Goal: Task Accomplishment & Management: Manage account settings

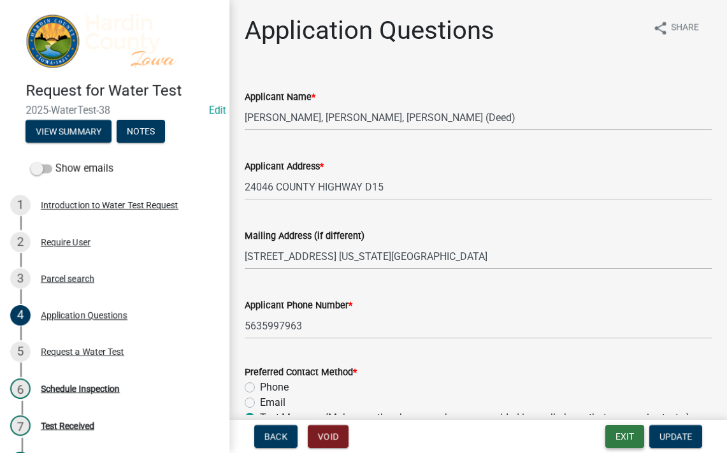
click at [638, 442] on button "Exit" at bounding box center [624, 436] width 39 height 23
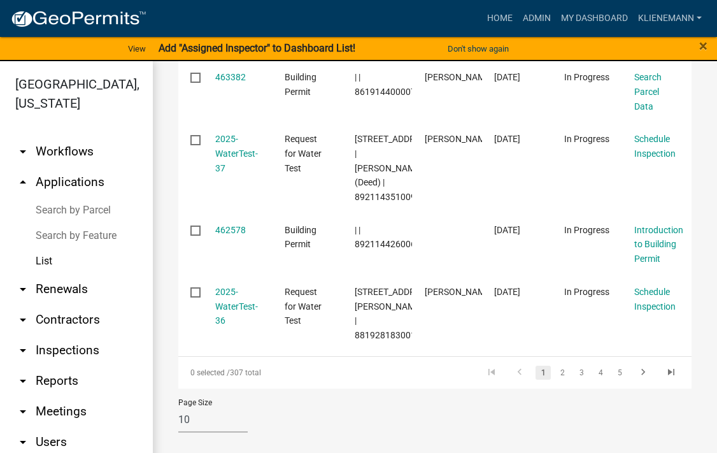
scroll to position [828, 0]
click at [557, 380] on link "2" at bounding box center [562, 373] width 15 height 14
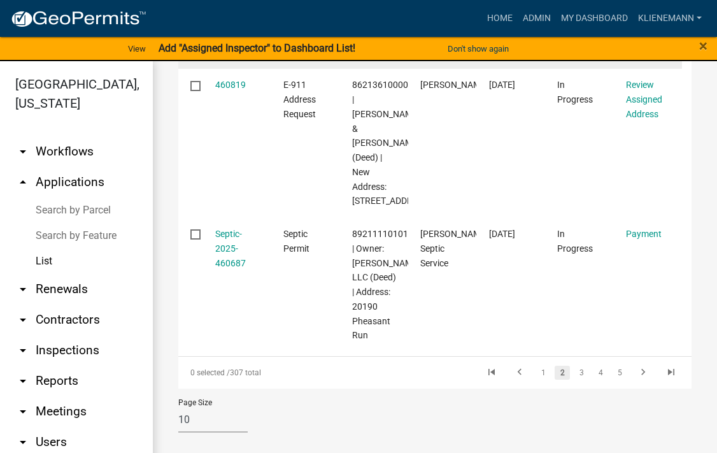
scroll to position [1069, 0]
click at [574, 380] on link "3" at bounding box center [581, 373] width 15 height 14
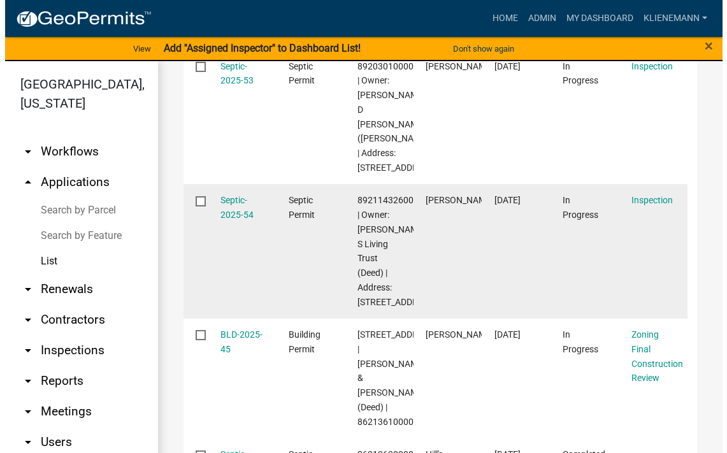
scroll to position [745, 0]
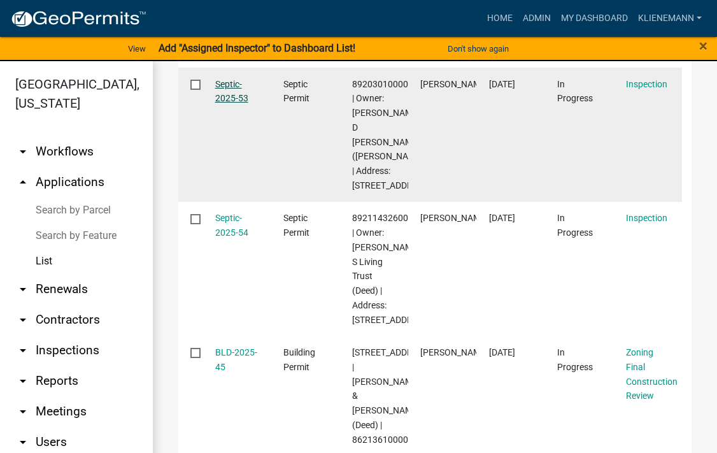
click at [229, 104] on link "Septic-2025-53" at bounding box center [231, 91] width 33 height 25
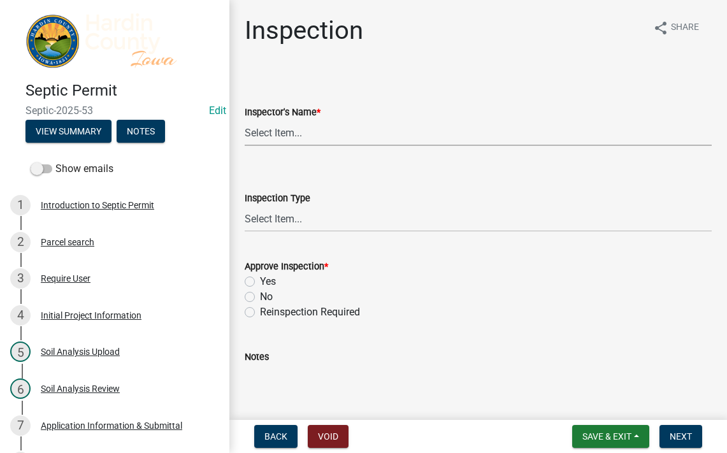
click at [303, 139] on select "Select Item... Kendall Lienemann Lori Kohart Taylor Roll Schneider" at bounding box center [478, 133] width 467 height 26
click at [245, 120] on select "Select Item... Kendall Lienemann Lori Kohart Taylor Roll Schneider" at bounding box center [478, 133] width 467 height 26
select select "92abfdc4-a32e-4fda-8546-51d3978c14c9"
click at [284, 219] on select "Select Item... Septic Building" at bounding box center [478, 219] width 467 height 26
click at [245, 206] on select "Select Item... Septic Building" at bounding box center [478, 219] width 467 height 26
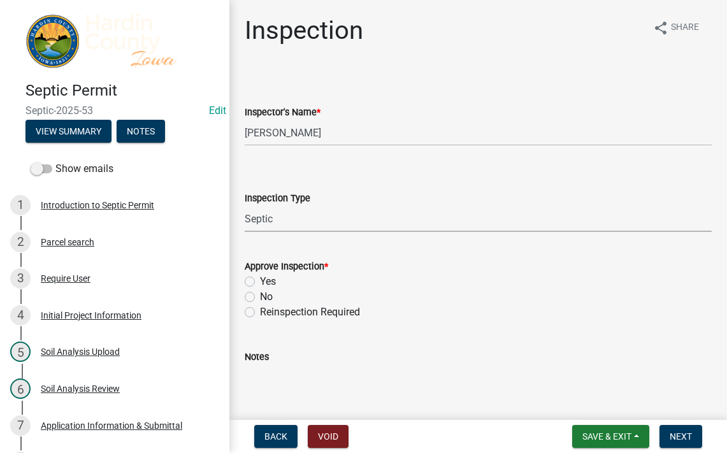
select select "3f6a41d2-1bc0-4b02-a119-7a8f2dc110ad"
click at [265, 280] on label "Yes" at bounding box center [268, 281] width 16 height 15
click at [265, 280] on input "Yes" at bounding box center [264, 278] width 8 height 8
radio input "true"
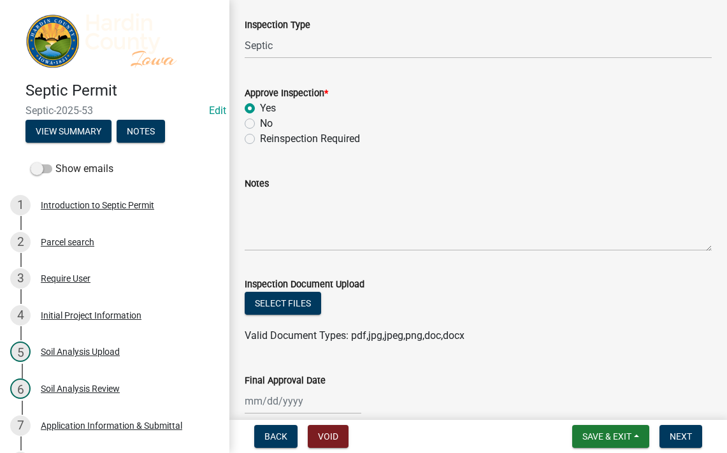
scroll to position [191, 0]
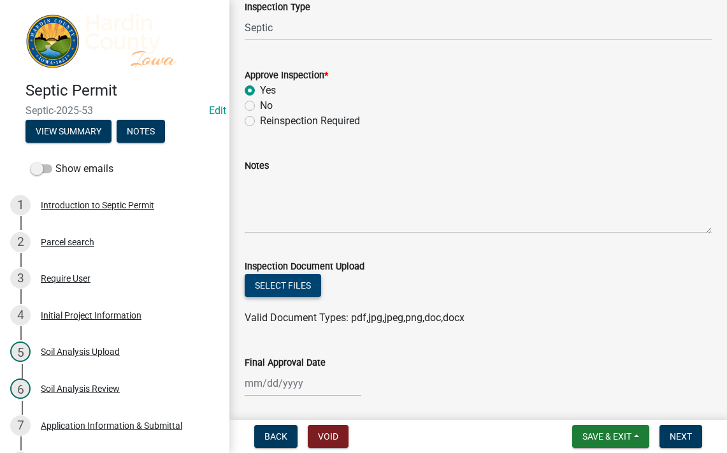
click at [294, 292] on button "Select files" at bounding box center [283, 285] width 76 height 23
click at [305, 296] on button "Select files" at bounding box center [283, 285] width 76 height 23
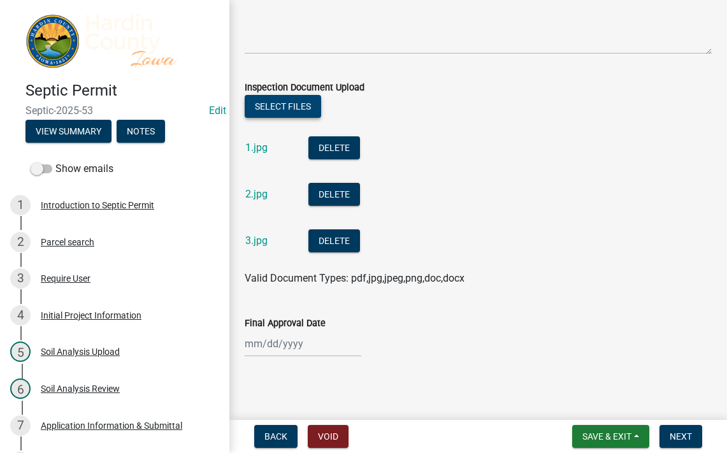
scroll to position [373, 0]
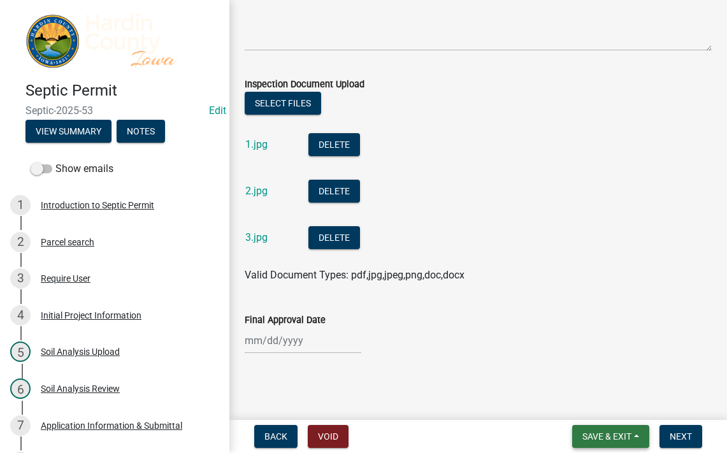
click at [589, 432] on span "Save & Exit" at bounding box center [606, 436] width 49 height 10
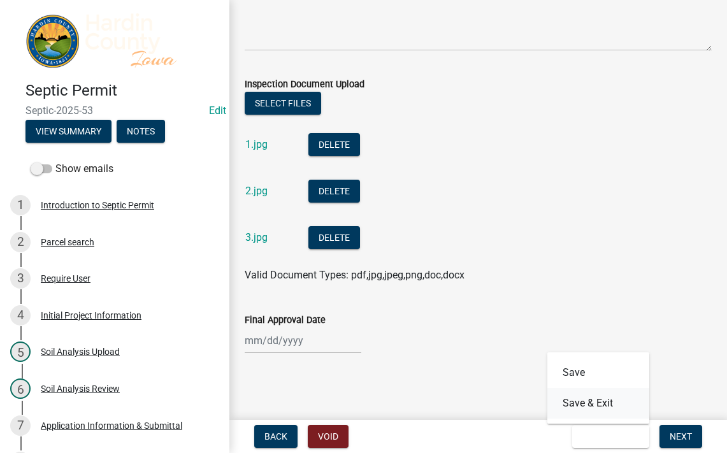
click at [589, 406] on button "Save & Exit" at bounding box center [598, 403] width 102 height 31
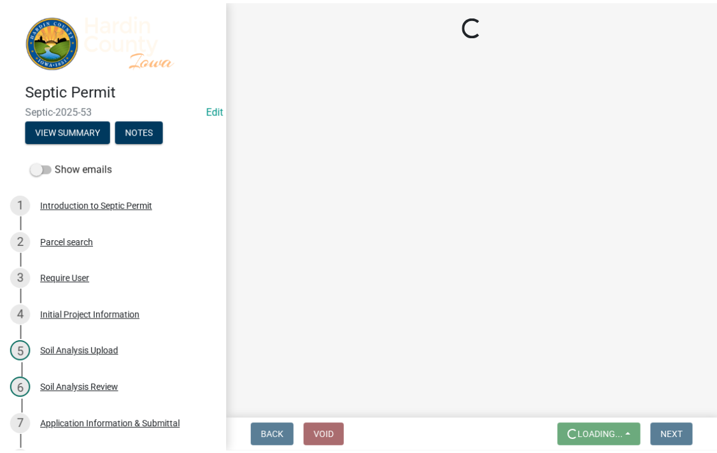
scroll to position [0, 0]
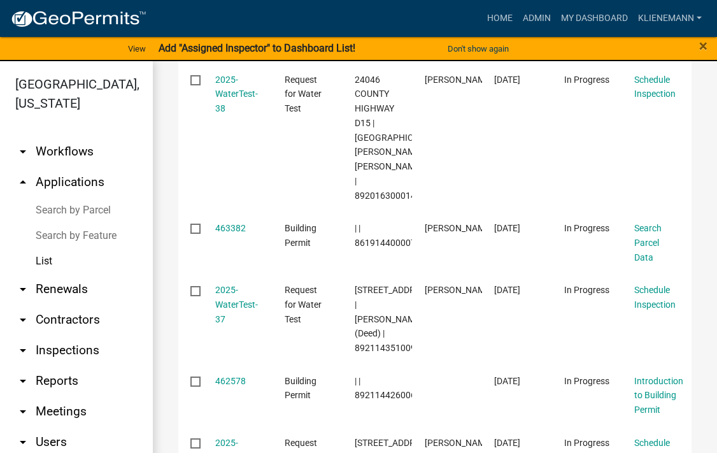
scroll to position [828, 0]
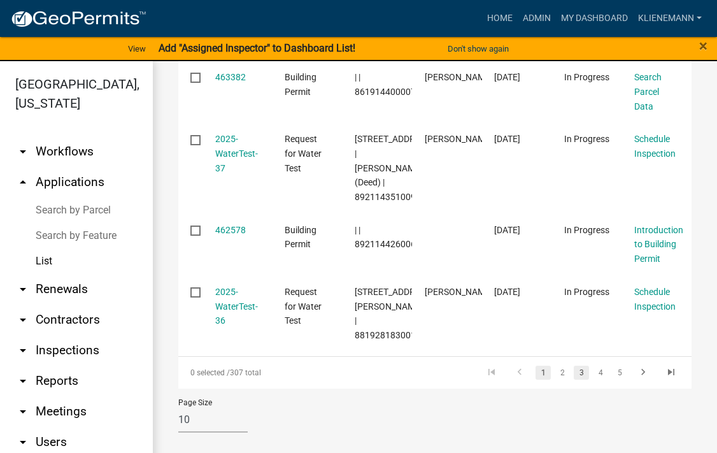
click at [578, 380] on link "3" at bounding box center [581, 373] width 15 height 14
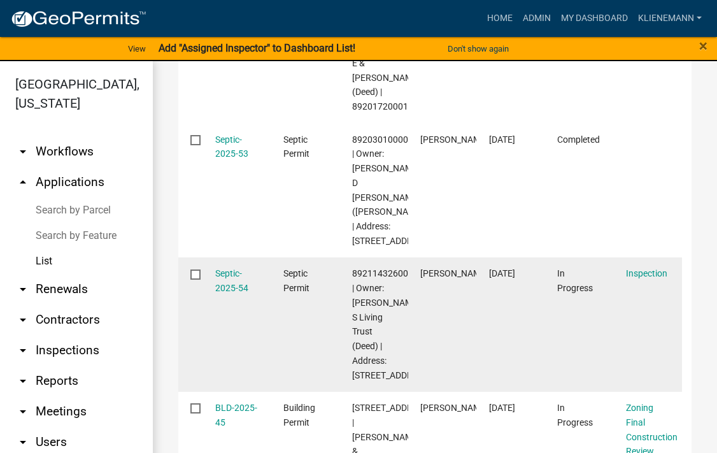
scroll to position [687, 0]
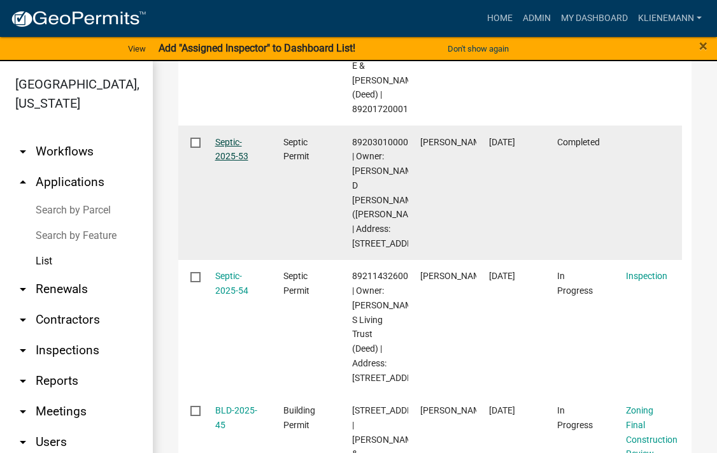
click at [219, 162] on link "Septic-2025-53" at bounding box center [231, 149] width 33 height 25
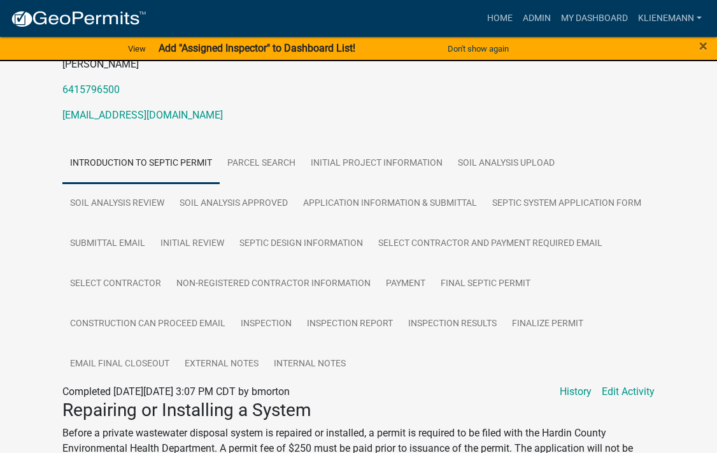
scroll to position [191, 0]
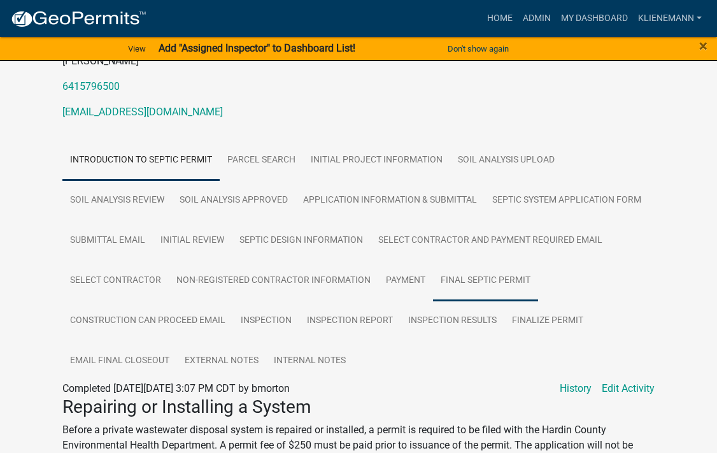
click at [486, 272] on link "Final Septic Permit" at bounding box center [485, 281] width 105 height 41
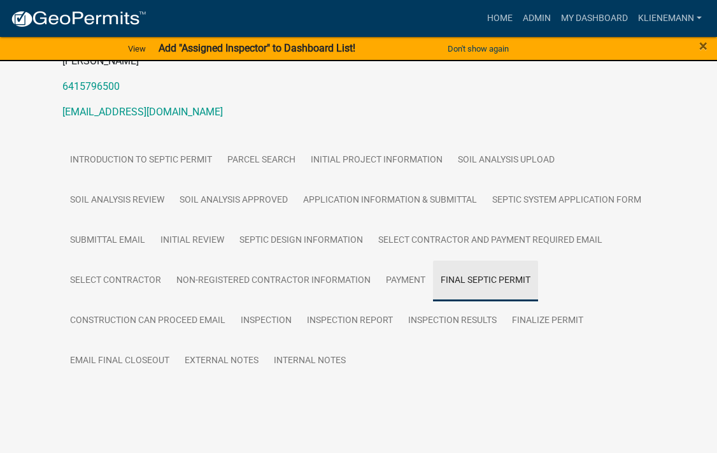
scroll to position [190, 0]
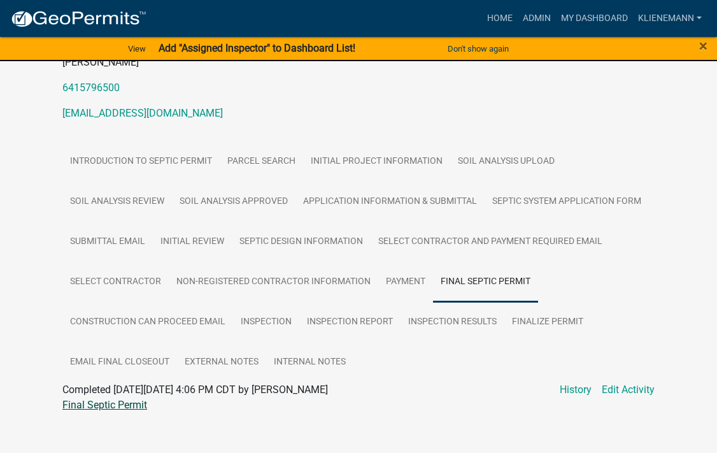
click at [118, 399] on link "Final Septic Permit" at bounding box center [104, 405] width 85 height 12
click at [148, 343] on link "Email Final Closeout" at bounding box center [119, 362] width 115 height 41
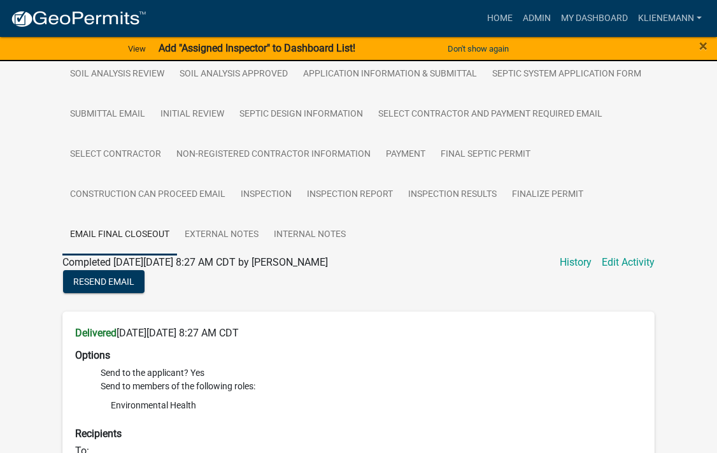
scroll to position [254, 0]
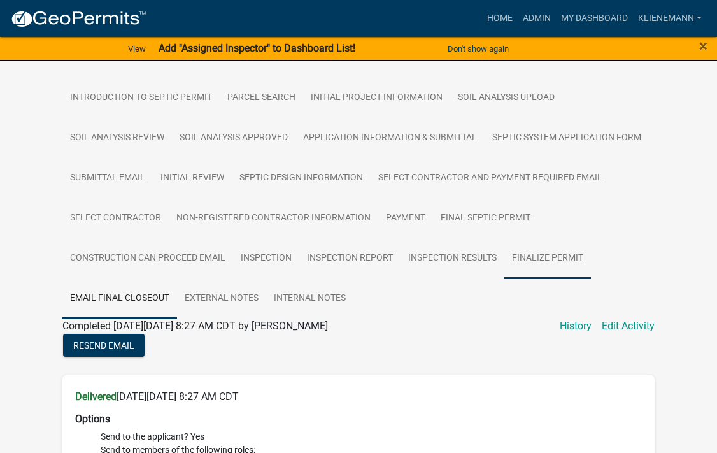
click at [538, 243] on link "Finalize Permit" at bounding box center [548, 258] width 87 height 41
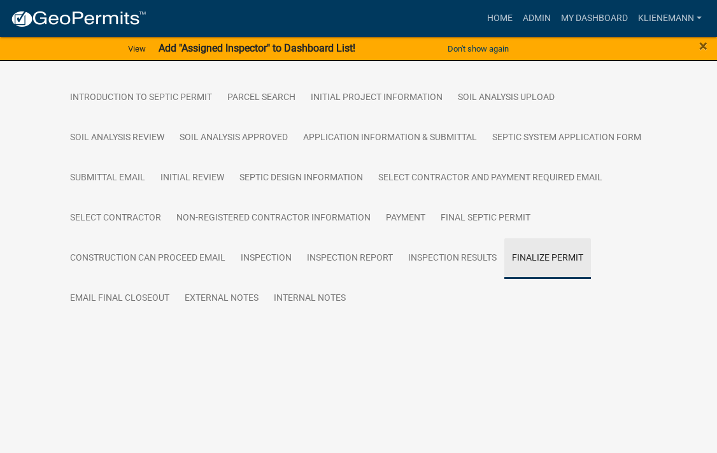
scroll to position [241, 0]
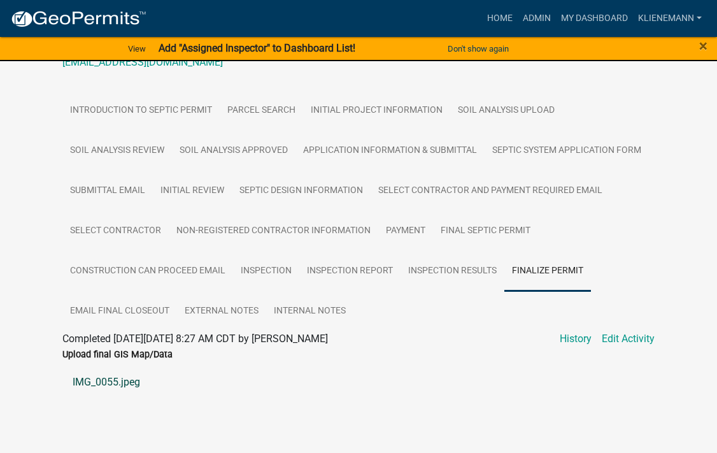
click at [114, 368] on link "IMG_0055.jpeg" at bounding box center [358, 382] width 593 height 31
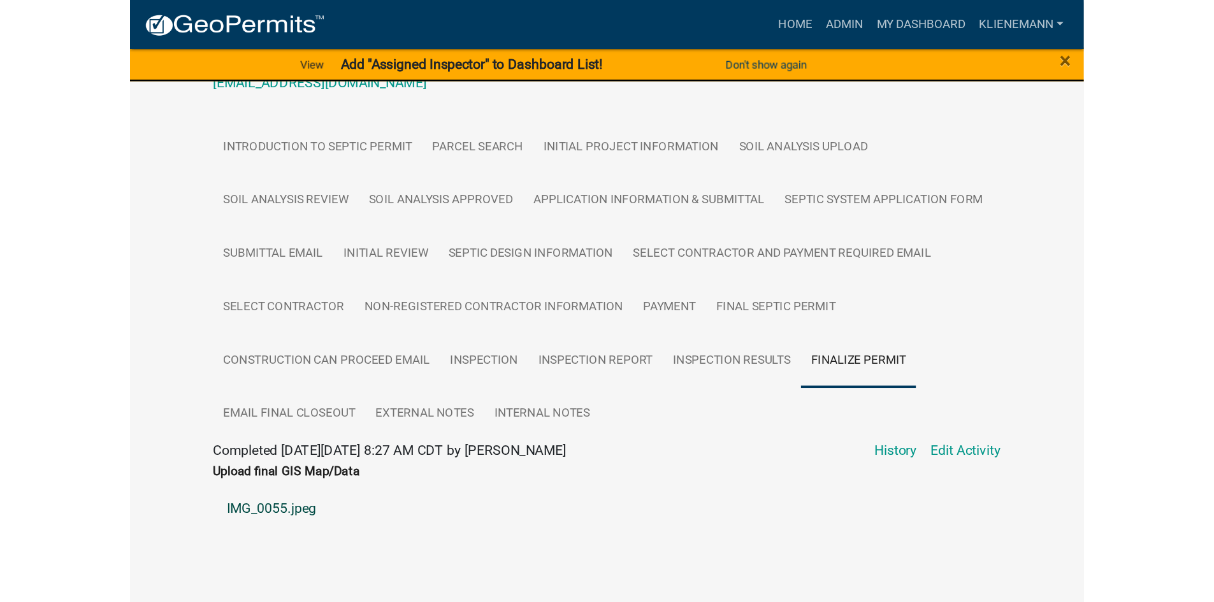
scroll to position [36, 0]
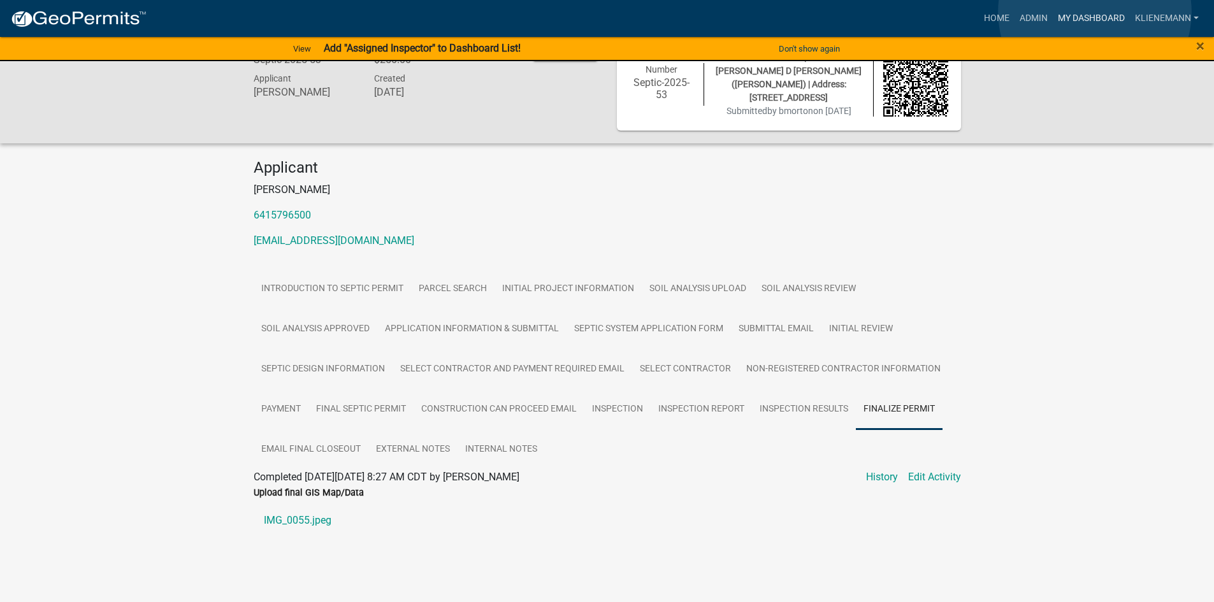
click at [726, 12] on link "My Dashboard" at bounding box center [1091, 18] width 77 height 24
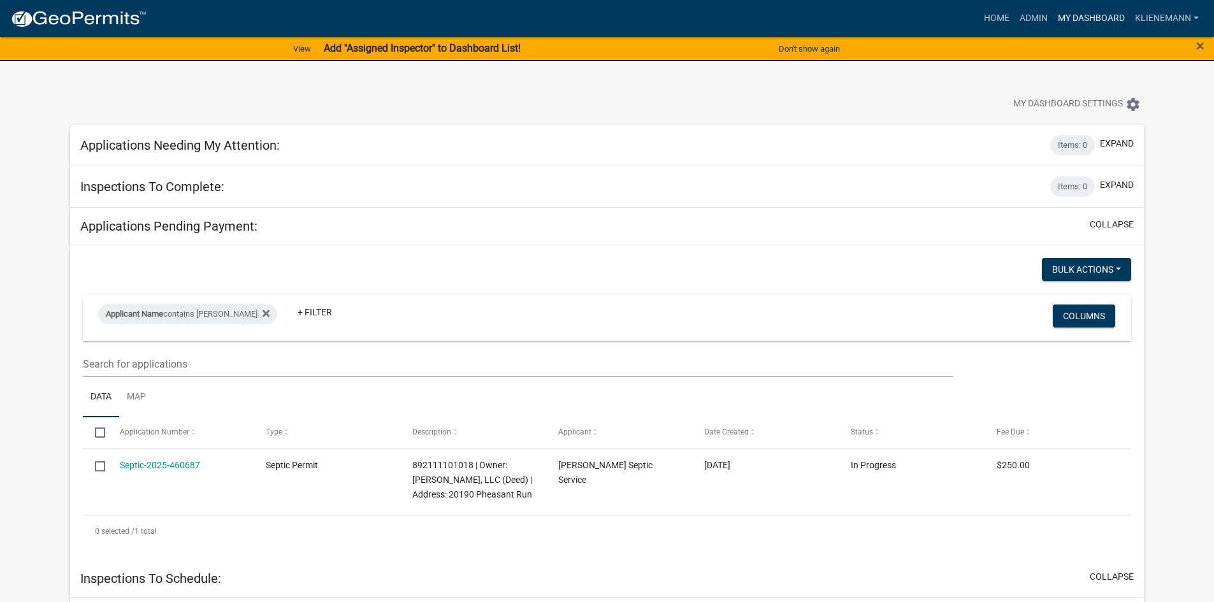
click at [726, 11] on link "My Dashboard" at bounding box center [1091, 18] width 77 height 24
click at [726, 20] on link "Admin" at bounding box center [1033, 18] width 38 height 24
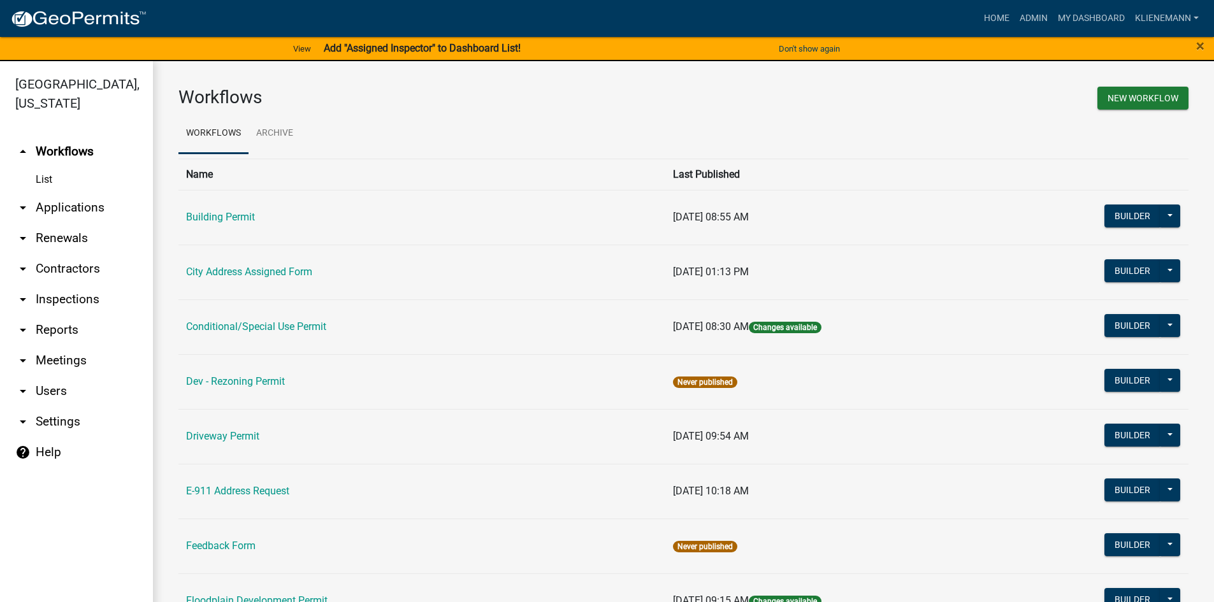
click at [83, 192] on link "arrow_drop_down Applications" at bounding box center [76, 207] width 153 height 31
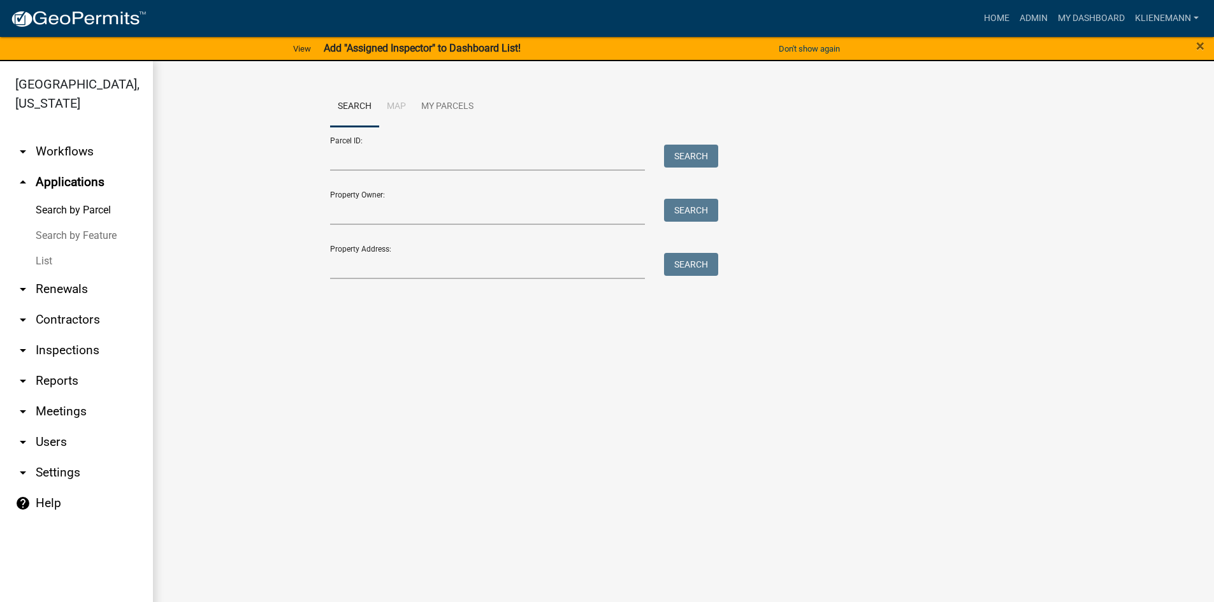
click at [81, 248] on link "List" at bounding box center [76, 260] width 153 height 25
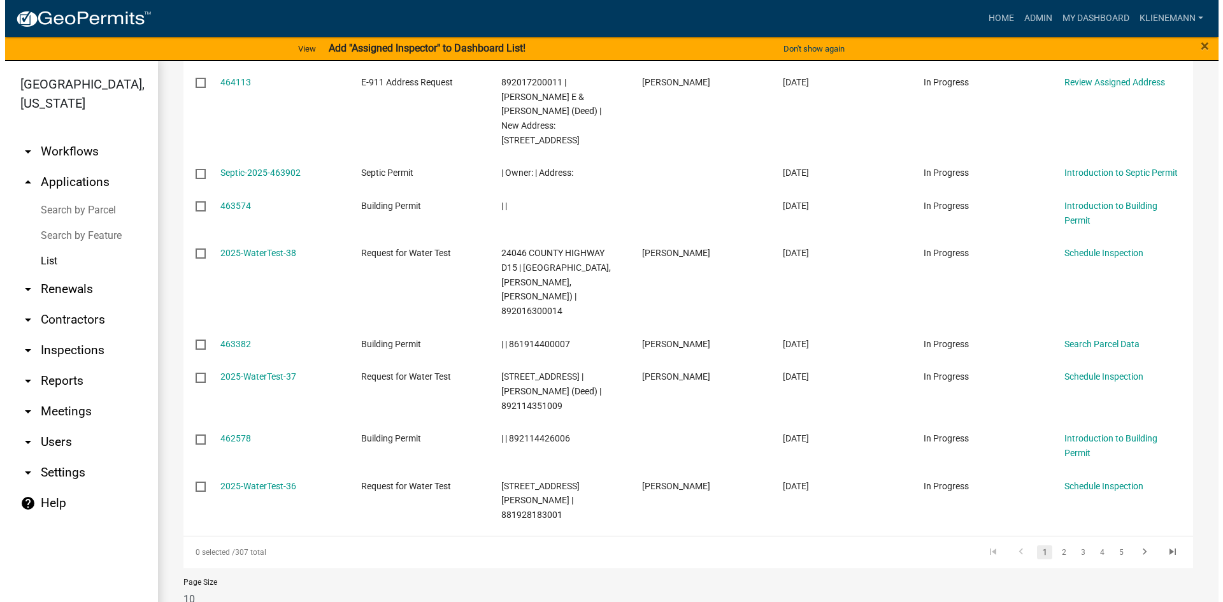
scroll to position [320, 0]
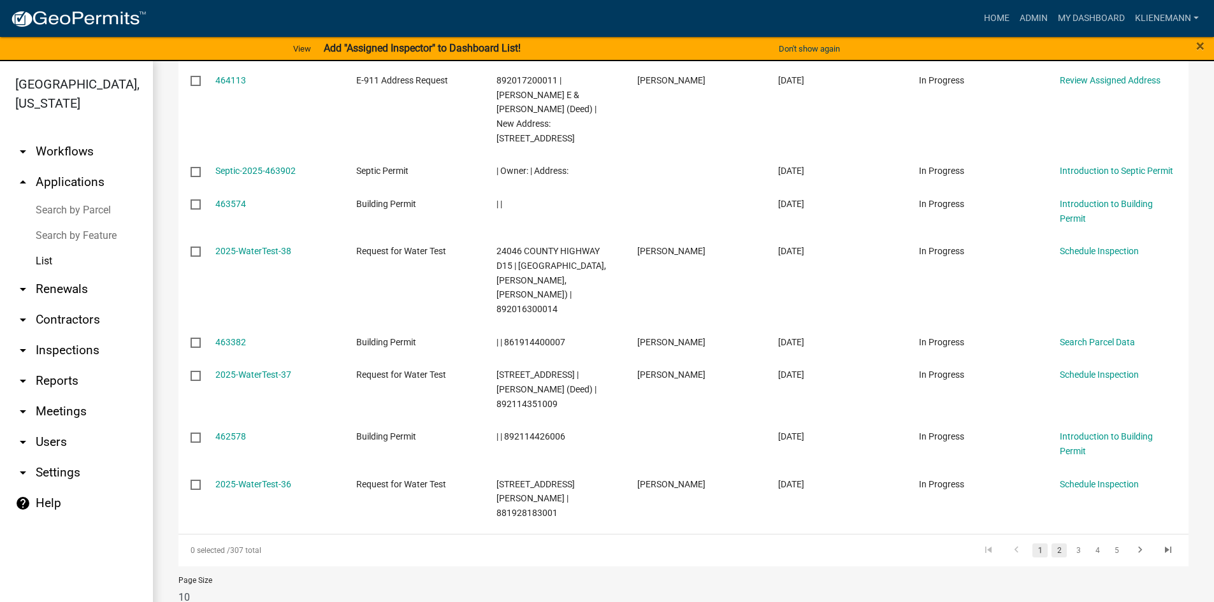
click at [726, 452] on link "2" at bounding box center [1058, 550] width 15 height 14
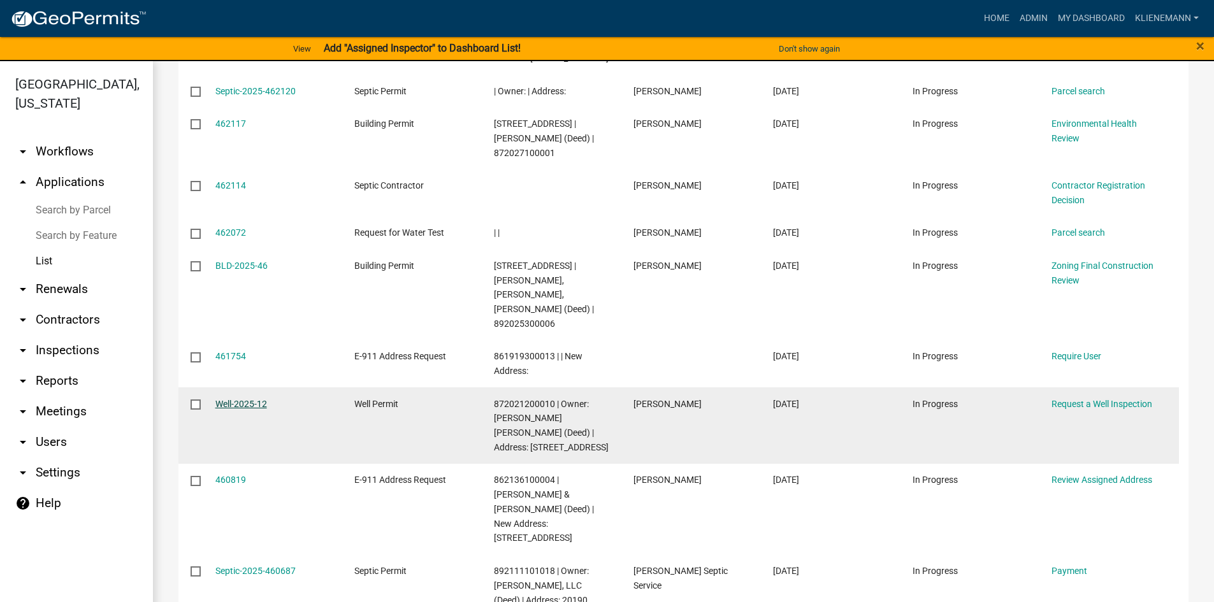
click at [250, 399] on link "Well-2025-12" at bounding box center [241, 404] width 52 height 10
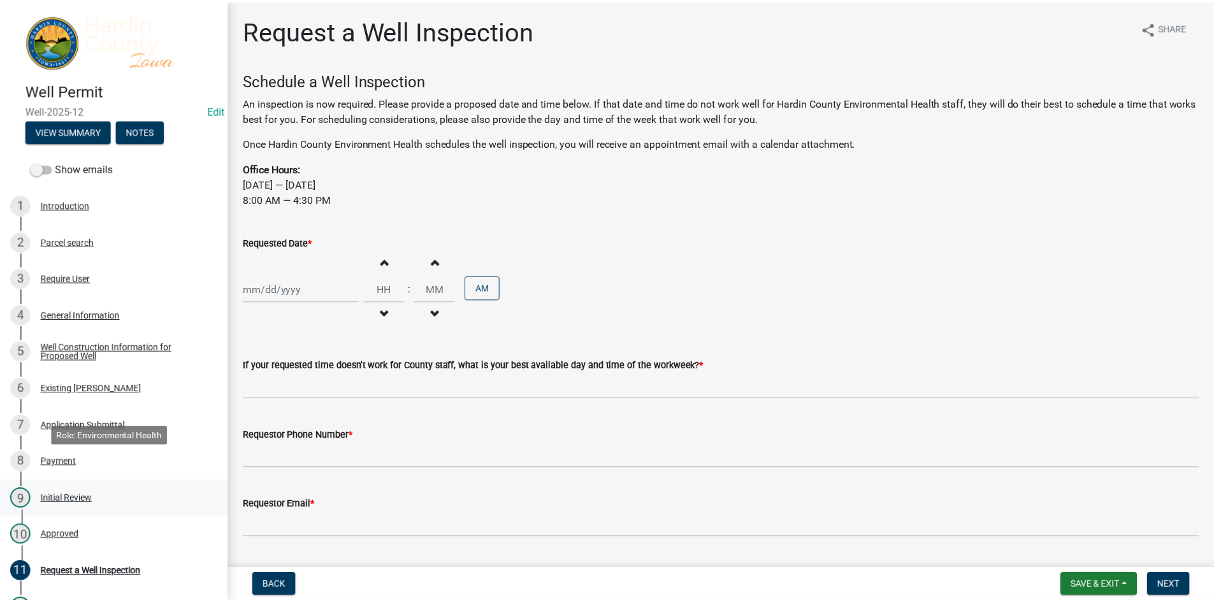
scroll to position [127, 0]
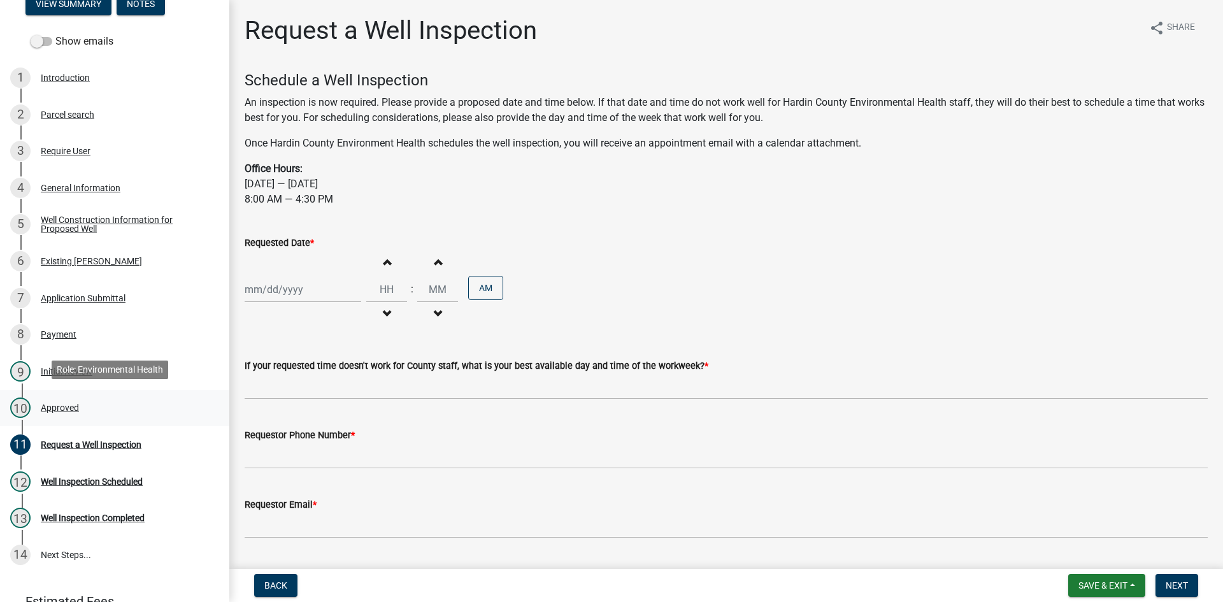
click at [106, 398] on div "10 Approved" at bounding box center [109, 408] width 199 height 20
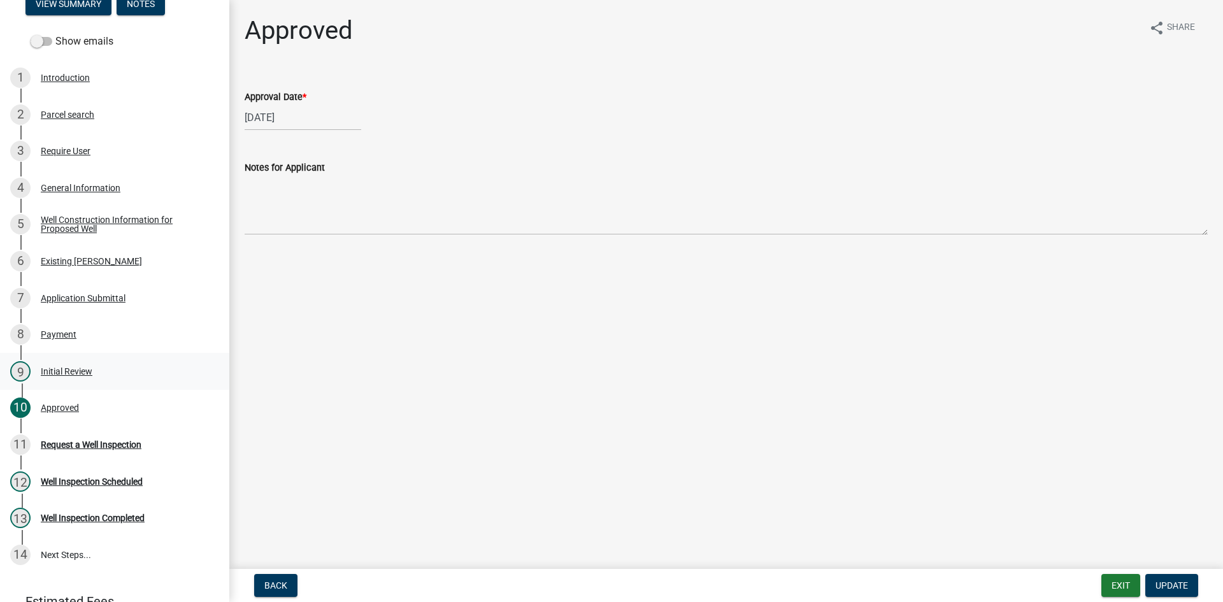
click at [108, 362] on div "9 Initial Review" at bounding box center [109, 371] width 199 height 20
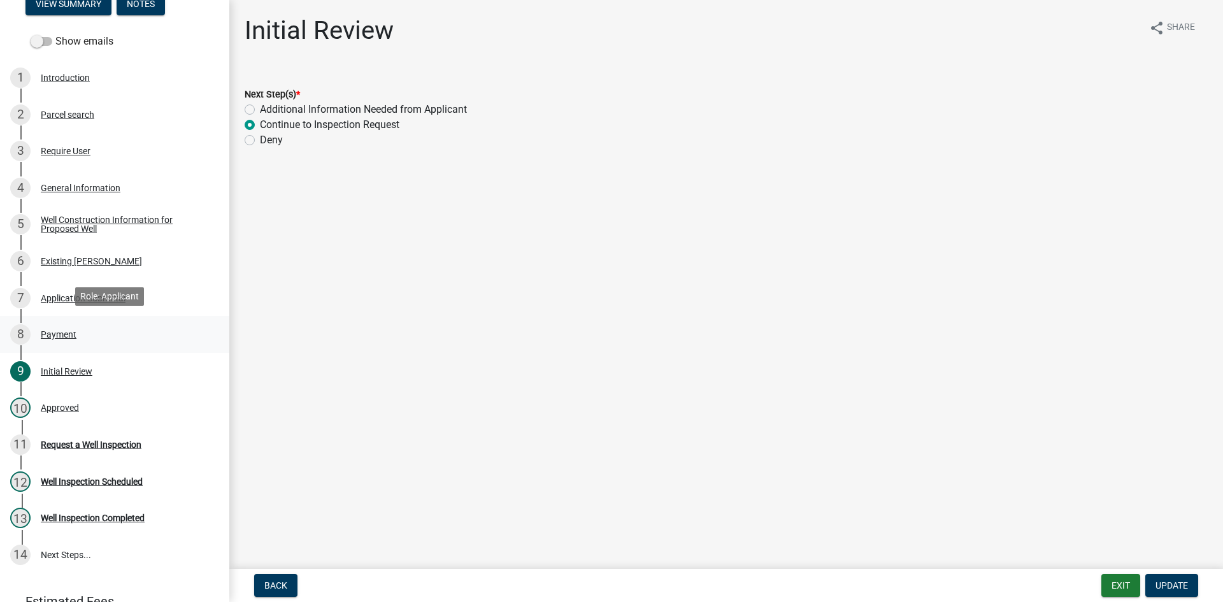
click at [111, 336] on div "8 Payment" at bounding box center [109, 334] width 199 height 20
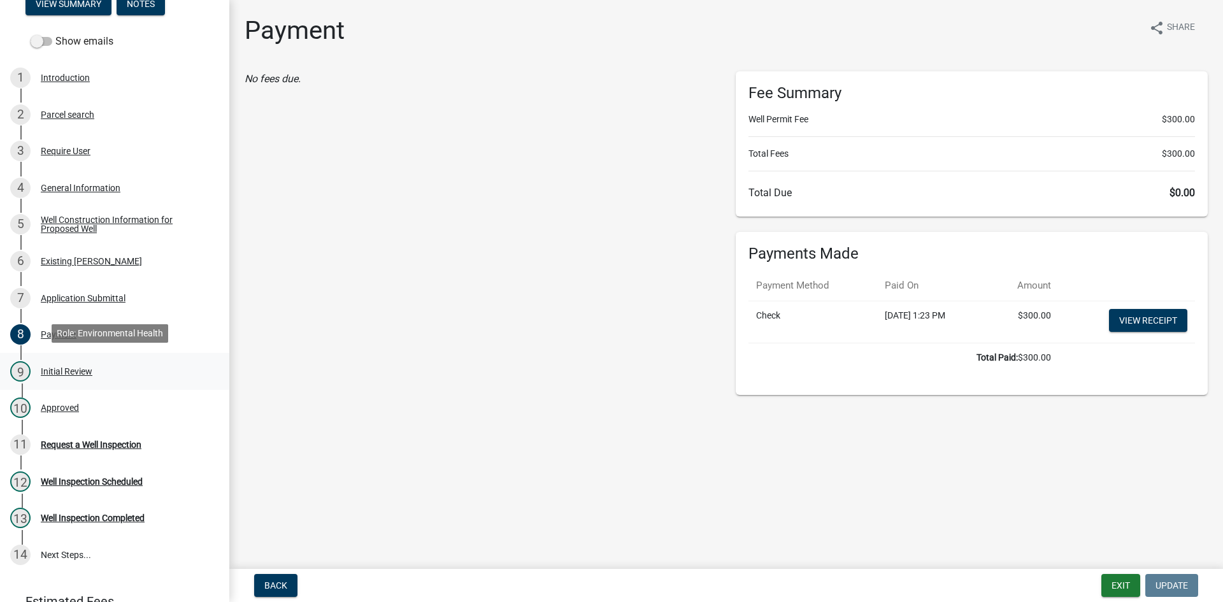
click at [127, 367] on div "9 Initial Review" at bounding box center [109, 371] width 199 height 20
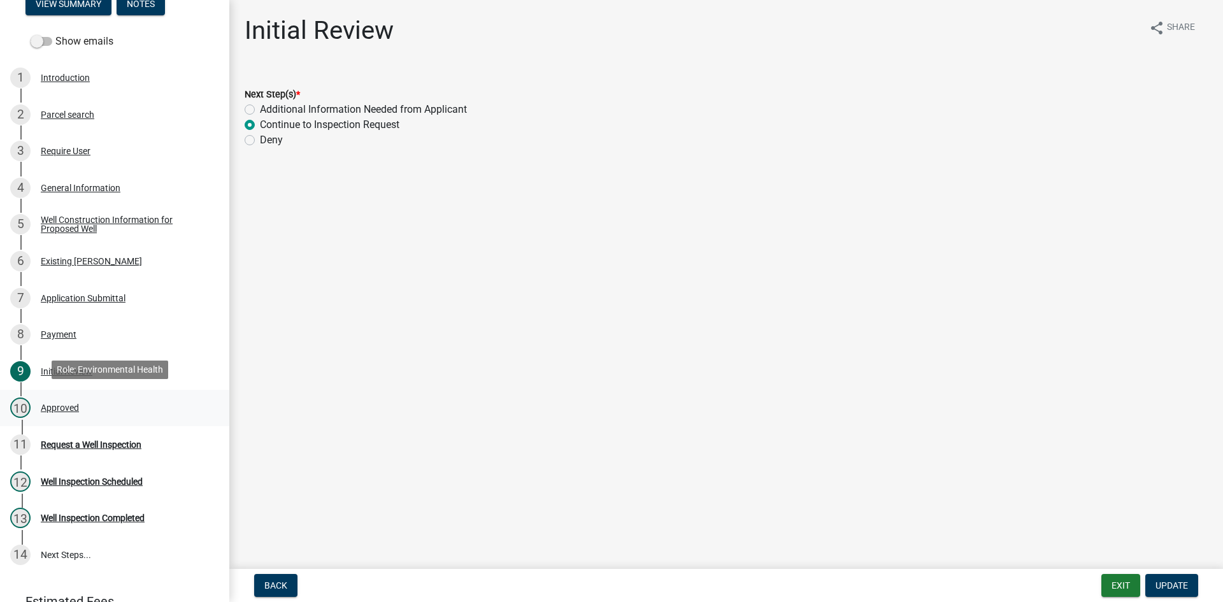
click at [135, 405] on div "10 Approved" at bounding box center [109, 408] width 199 height 20
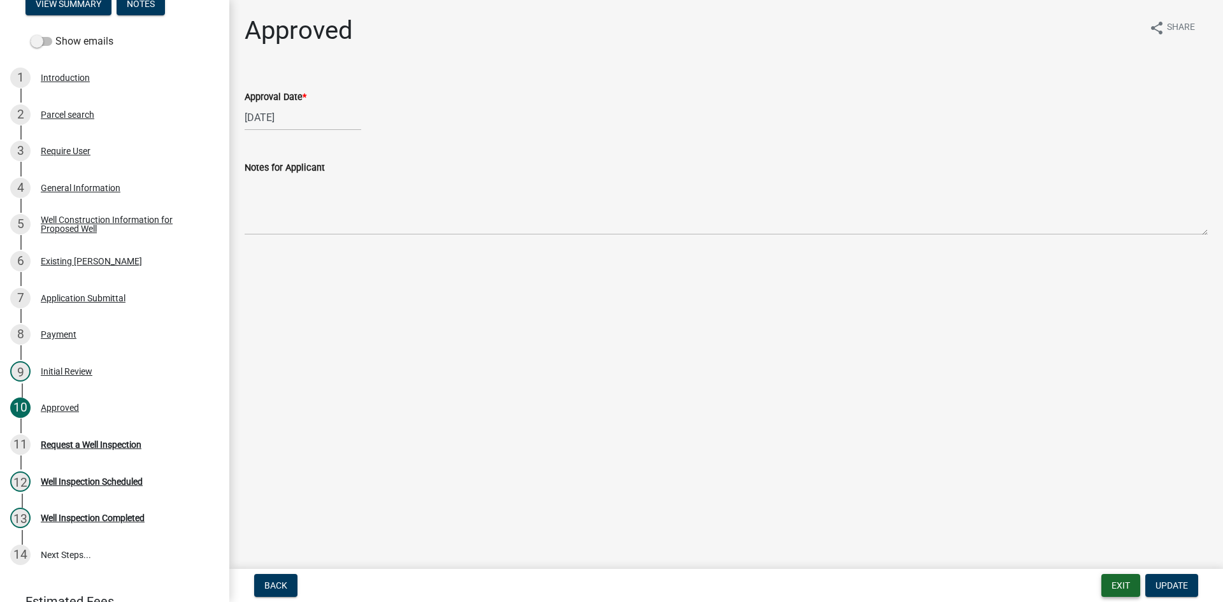
click at [726, 452] on button "Exit" at bounding box center [1121, 585] width 39 height 23
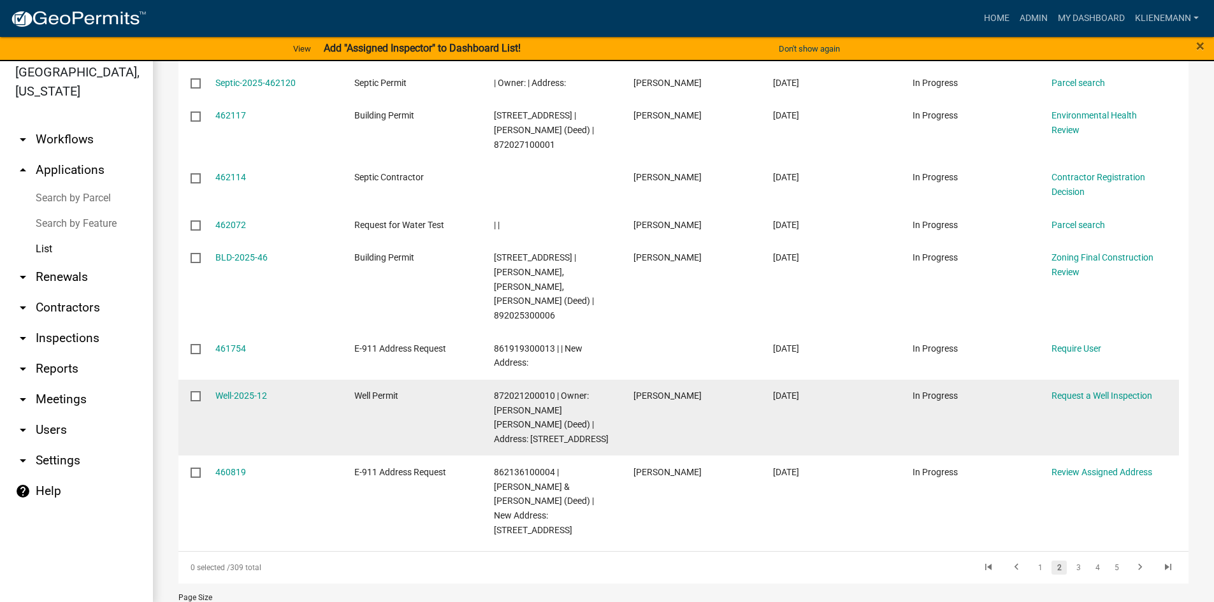
scroll to position [15, 0]
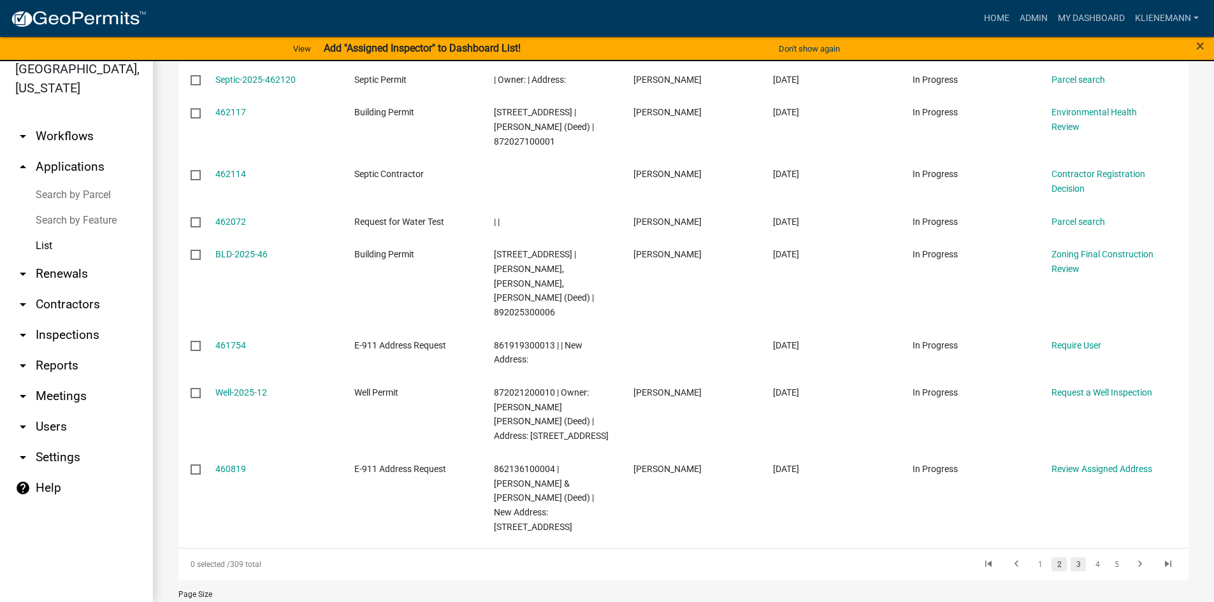
click at [1070, 557] on link "3" at bounding box center [1077, 564] width 15 height 14
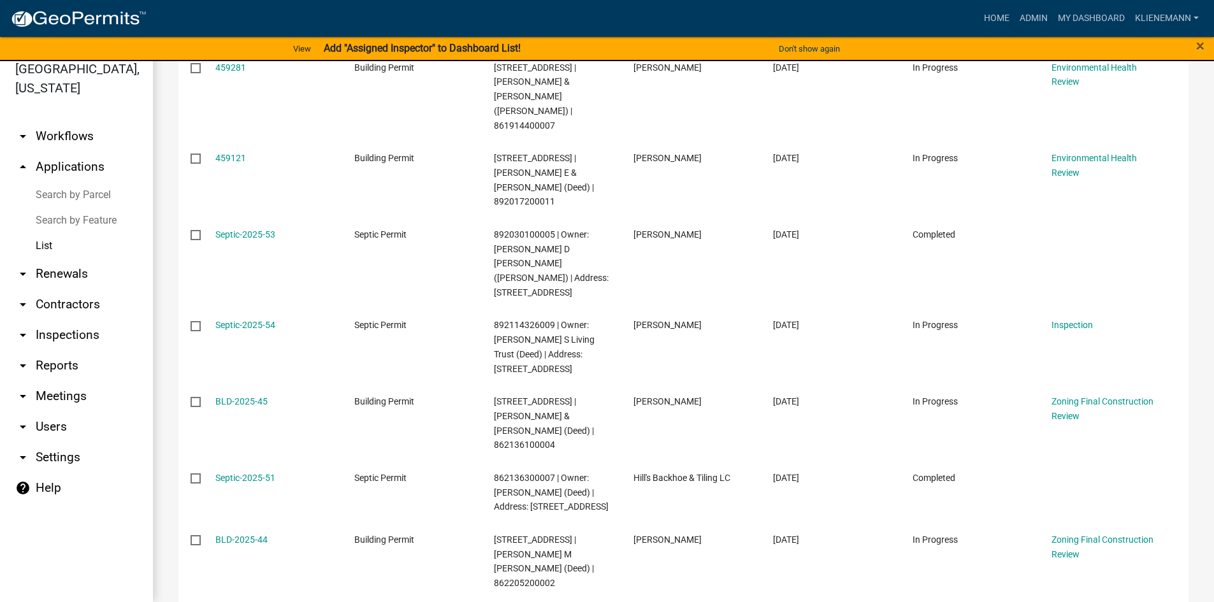
scroll to position [413, 0]
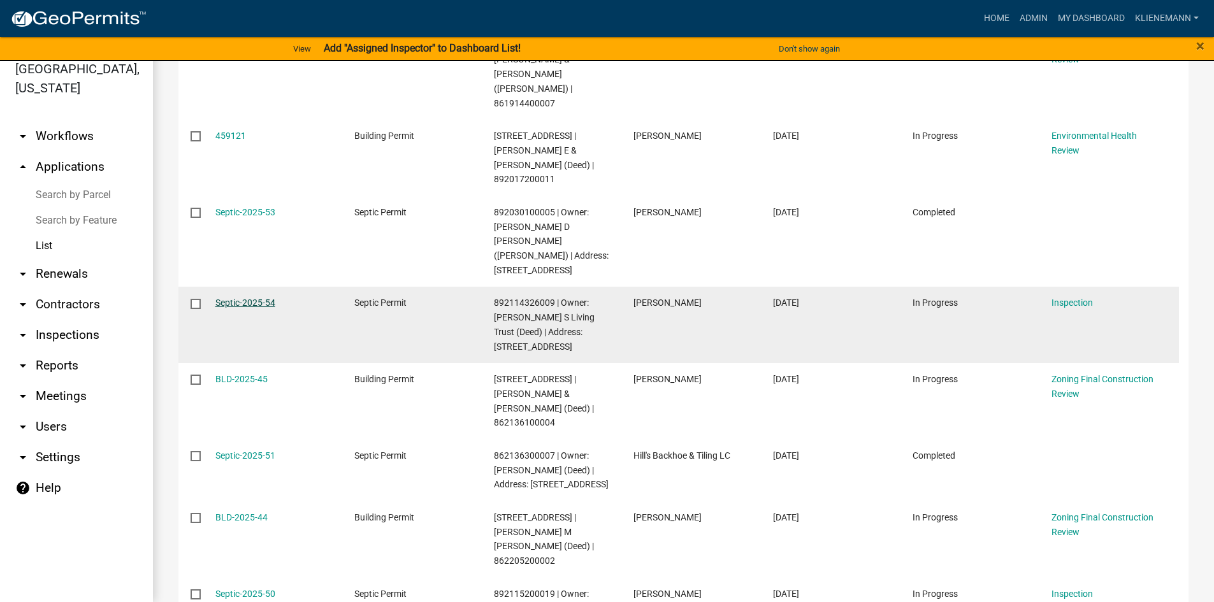
click at [227, 298] on link "Septic-2025-54" at bounding box center [245, 303] width 60 height 10
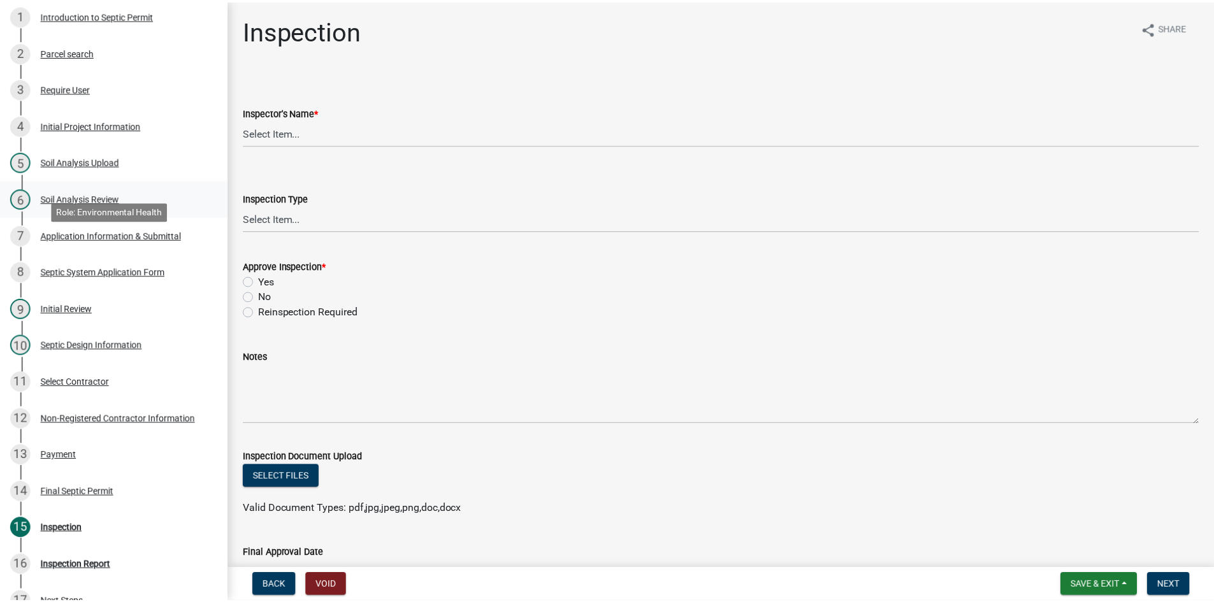
scroll to position [191, 0]
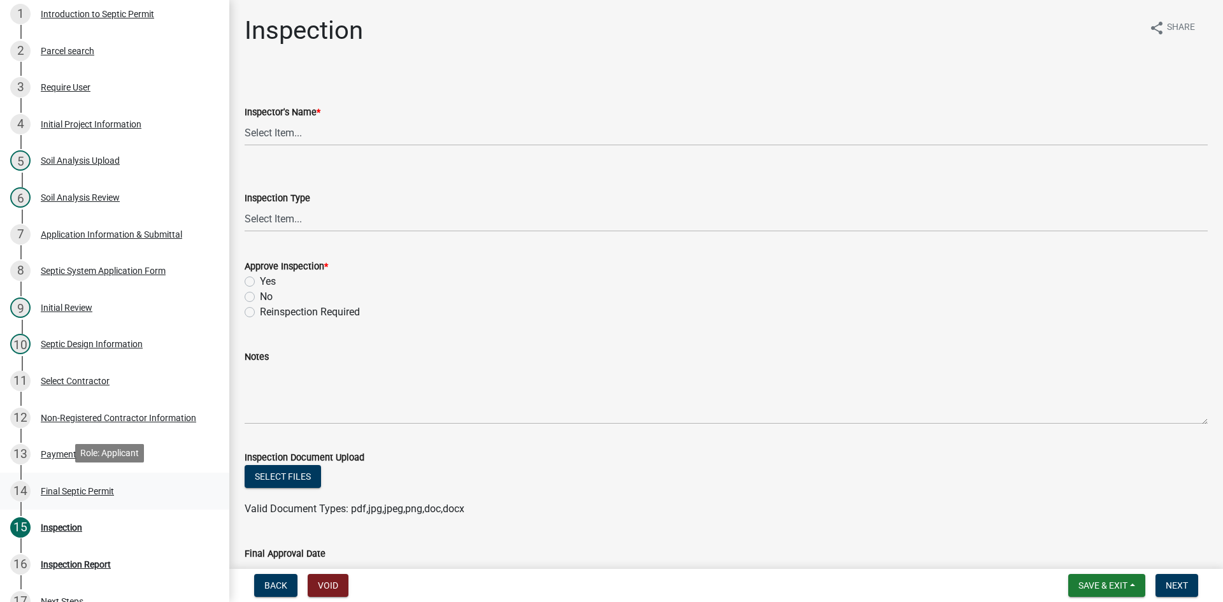
click at [103, 481] on div "14 Final Septic Permit" at bounding box center [109, 491] width 199 height 20
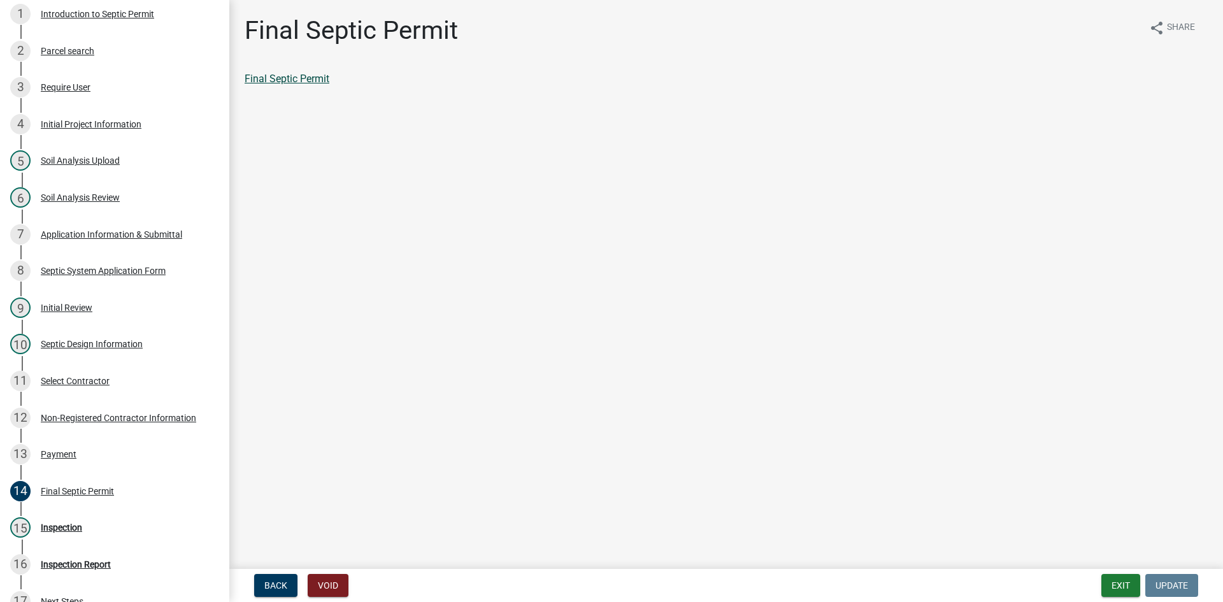
click at [329, 78] on link "Final Septic Permit" at bounding box center [287, 79] width 85 height 12
click at [1107, 587] on button "Exit" at bounding box center [1121, 585] width 39 height 23
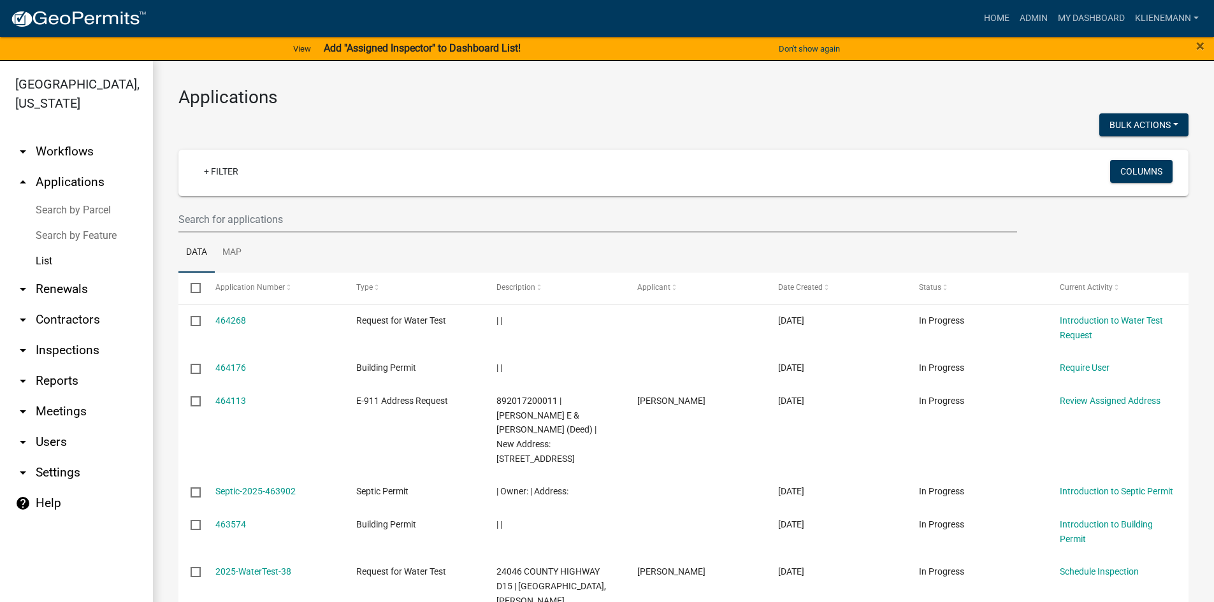
click at [106, 198] on link "Search by Parcel" at bounding box center [76, 210] width 153 height 25
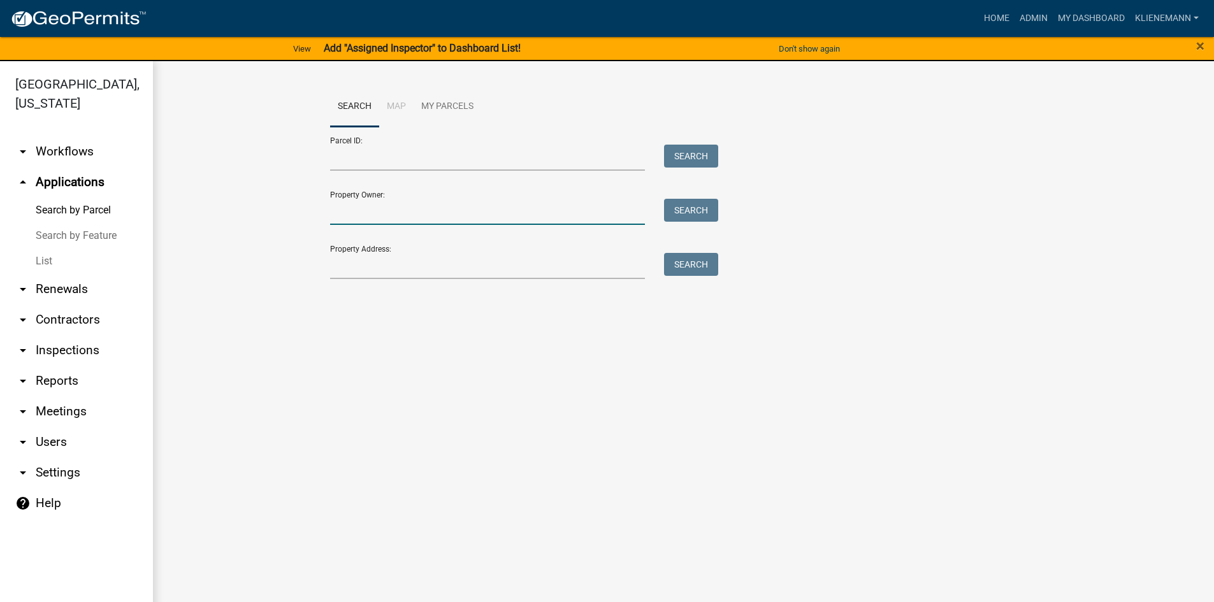
click at [385, 208] on input "Property Owner:" at bounding box center [487, 212] width 315 height 26
click at [351, 258] on input "Property Address:" at bounding box center [487, 266] width 315 height 26
paste input "32563"
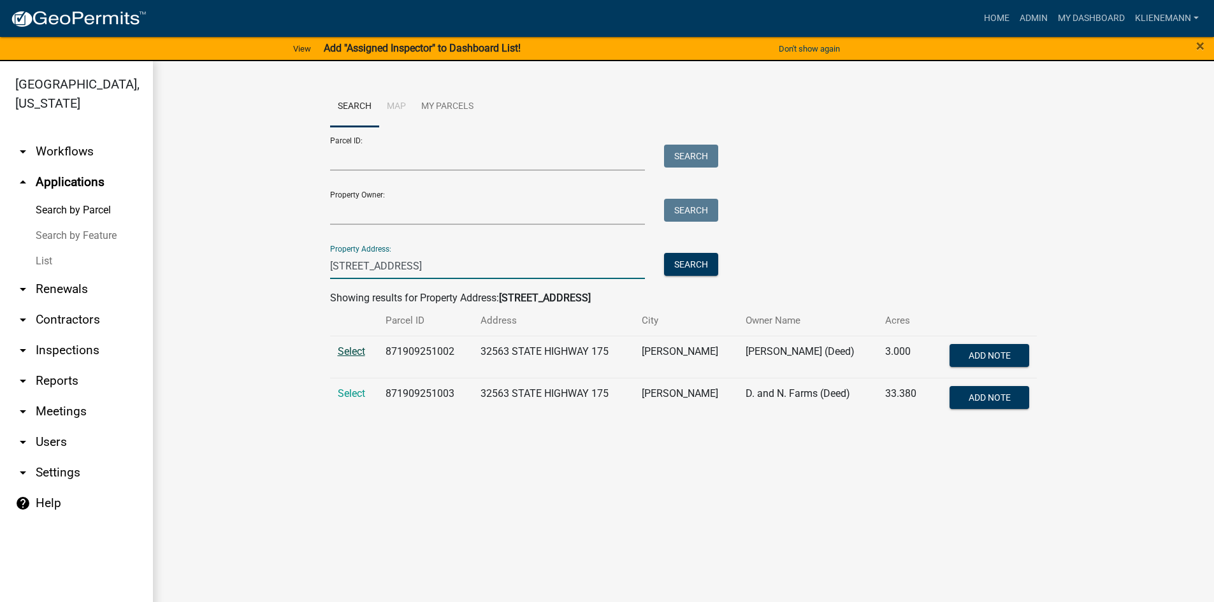
type input "[STREET_ADDRESS]"
click at [359, 352] on span "Select" at bounding box center [351, 351] width 27 height 12
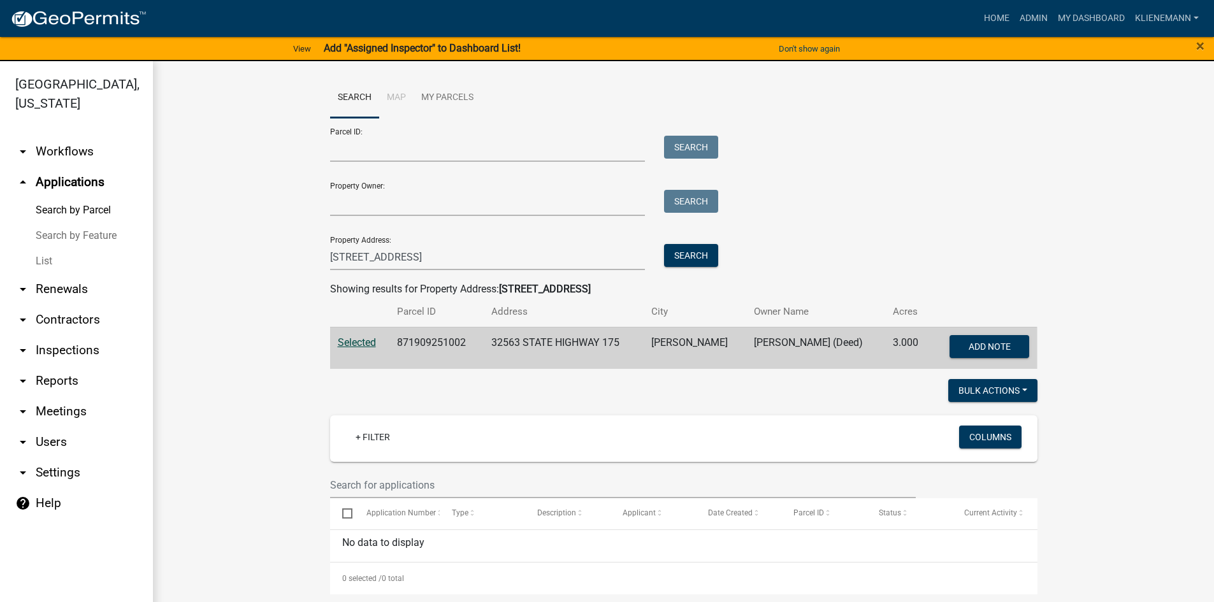
scroll to position [11, 0]
